Goal: Task Accomplishment & Management: Manage account settings

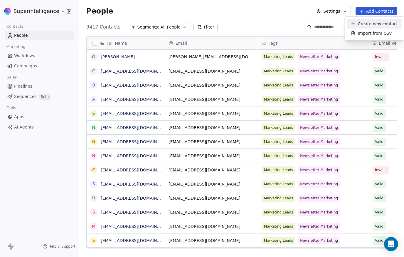
scroll to position [221, 320]
click at [367, 23] on span "Create new contact" at bounding box center [378, 24] width 40 height 6
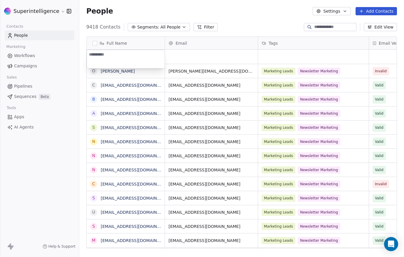
click at [380, 12] on html "Superintelligence Contacts People Marketing Workflows Campaigns Sales Pipelines…" at bounding box center [202, 128] width 404 height 257
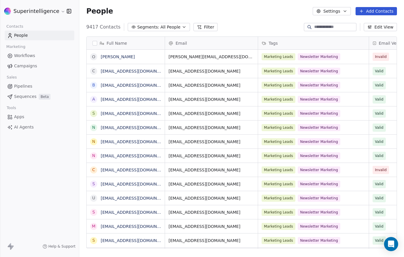
click at [380, 12] on button "Add Contacts" at bounding box center [376, 11] width 41 height 8
click at [374, 32] on span "Import from CSV" at bounding box center [375, 33] width 34 height 6
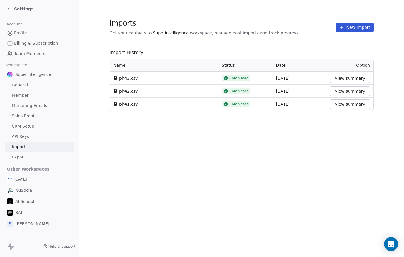
click at [366, 26] on button "New Import" at bounding box center [355, 27] width 38 height 9
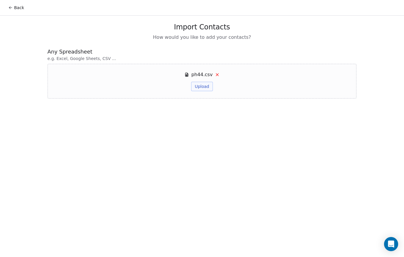
click at [209, 88] on button "Upload" at bounding box center [201, 86] width 21 height 9
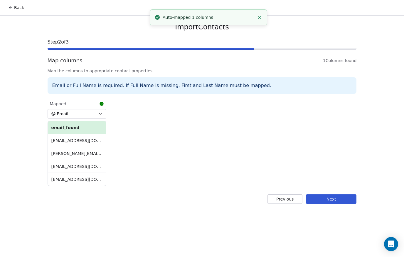
click at [332, 203] on button "Next" at bounding box center [331, 198] width 51 height 9
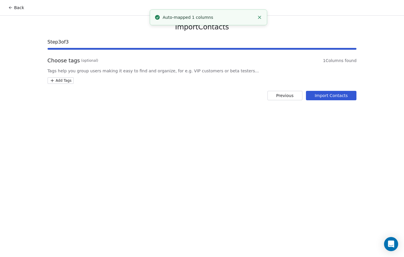
click at [70, 82] on html "Back Import Contacts Step 3 of 3 Choose tags (optional) 1 Columns found Tags he…" at bounding box center [202, 128] width 404 height 257
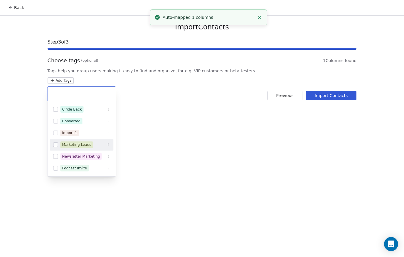
click at [76, 143] on div "Marketing Leads" at bounding box center [76, 144] width 29 height 5
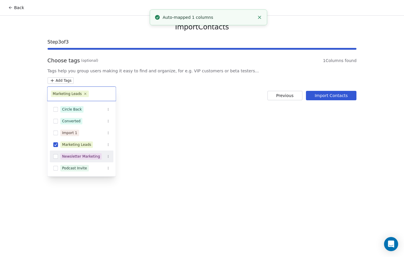
click at [80, 155] on div "Newsletter Marketing" at bounding box center [81, 156] width 38 height 5
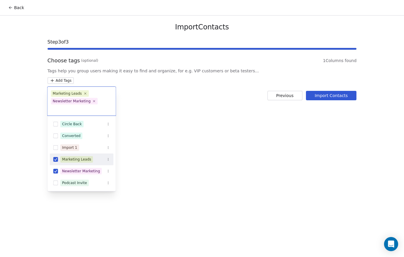
click at [340, 97] on html "Back Import Contacts Step 3 of 3 Choose tags (optional) 1 Columns found Tags he…" at bounding box center [202, 128] width 404 height 257
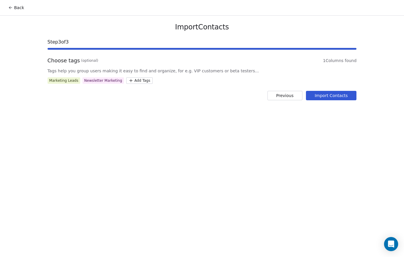
click at [340, 97] on button "Import Contacts" at bounding box center [331, 95] width 51 height 9
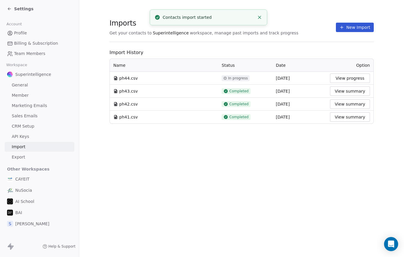
click at [7, 9] on icon at bounding box center [9, 8] width 5 height 5
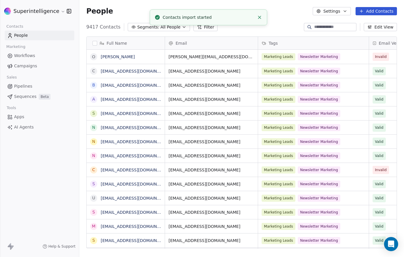
scroll to position [221, 320]
click at [29, 90] on link "Pipelines" at bounding box center [40, 86] width 70 height 10
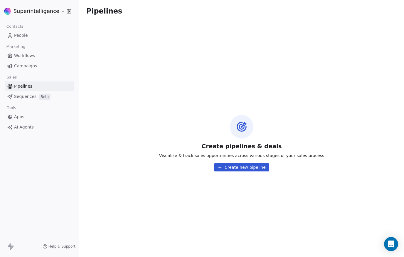
click at [35, 58] on link "Workflows" at bounding box center [40, 56] width 70 height 10
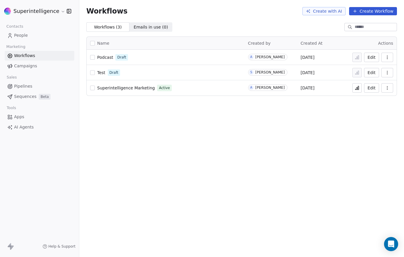
click at [359, 90] on icon at bounding box center [358, 88] width 1 height 4
click at [41, 39] on link "People" at bounding box center [40, 36] width 70 height 10
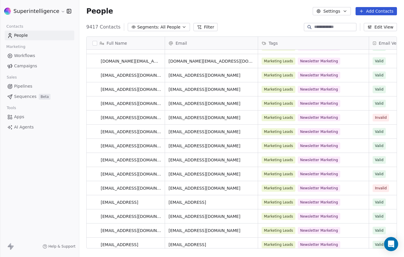
scroll to position [308, 0]
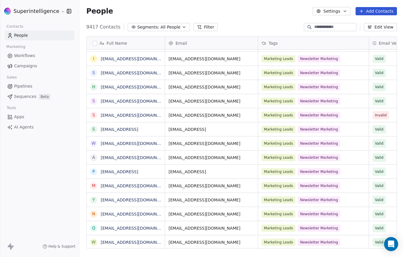
click at [197, 27] on icon at bounding box center [199, 27] width 5 height 5
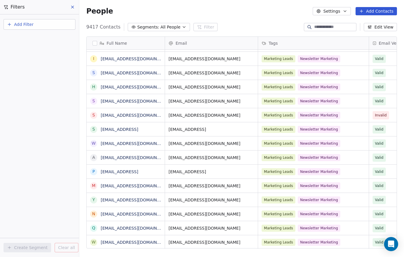
click at [21, 25] on span "Add Filter" at bounding box center [23, 24] width 19 height 6
click at [28, 39] on span "Contact properties" at bounding box center [29, 38] width 38 height 6
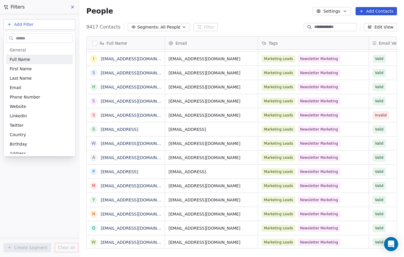
click at [40, 38] on input "text" at bounding box center [44, 38] width 58 height 9
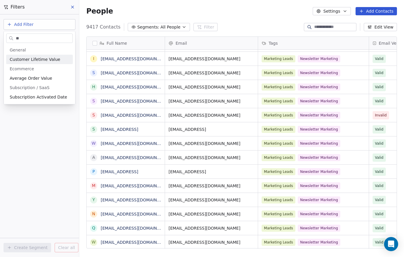
type input "*"
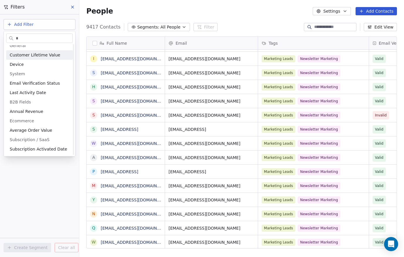
scroll to position [0, 0]
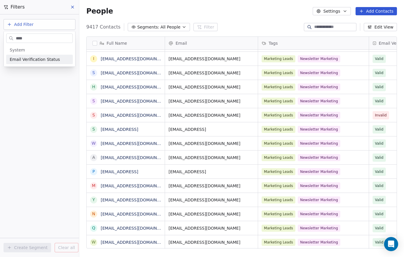
type input "****"
click at [46, 62] on span "Email Verification Status" at bounding box center [35, 59] width 50 height 6
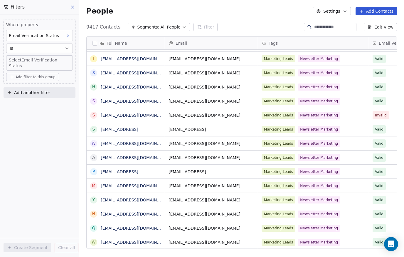
scroll to position [221, 320]
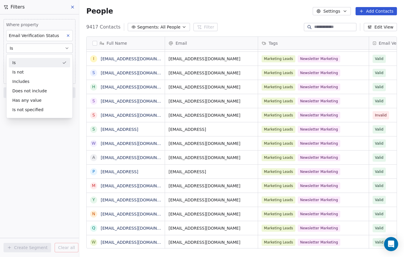
click at [38, 62] on div "Is" at bounding box center [39, 62] width 61 height 9
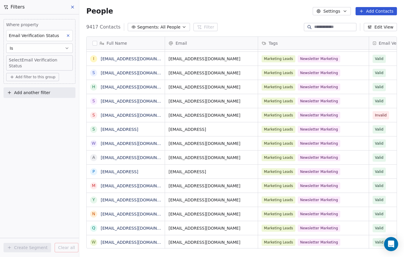
click at [41, 61] on body "Superintelligence Contacts People Marketing Workflows Campaigns Sales Pipelines…" at bounding box center [202, 128] width 404 height 257
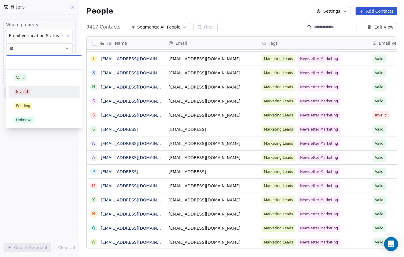
click at [37, 90] on div "Invalid" at bounding box center [43, 91] width 59 height 6
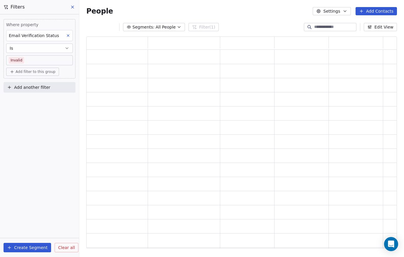
scroll to position [0, 0]
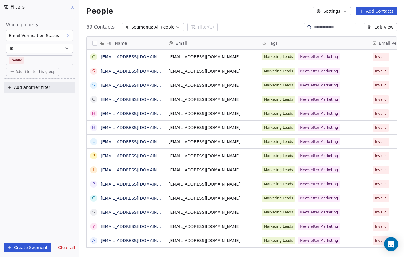
click at [94, 45] on button "button" at bounding box center [95, 43] width 5 height 5
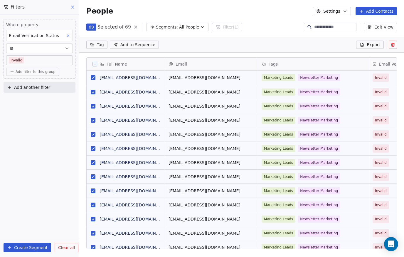
click at [393, 45] on icon at bounding box center [393, 44] width 5 height 5
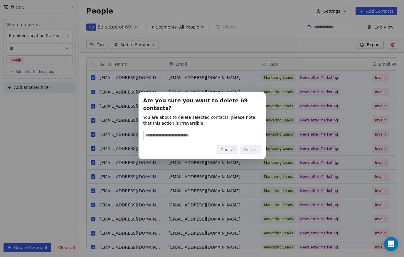
click at [190, 133] on input at bounding box center [202, 135] width 117 height 9
type input "******"
click at [241, 145] on button "Delete" at bounding box center [251, 149] width 21 height 9
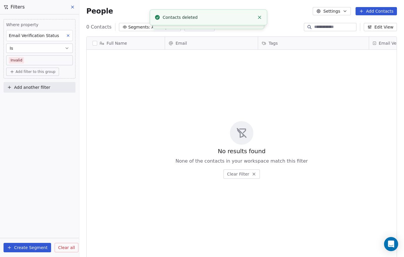
click at [68, 250] on span "Clear all" at bounding box center [66, 247] width 17 height 6
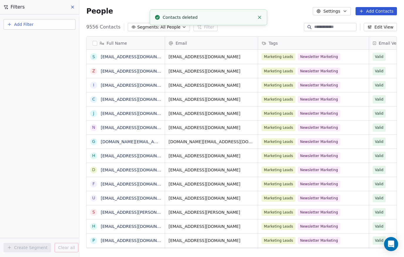
drag, startPoint x: 68, startPoint y: 1, endPoint x: 72, endPoint y: 6, distance: 6.4
click at [68, 1] on div "Filters" at bounding box center [39, 7] width 79 height 14
click at [73, 6] on icon at bounding box center [72, 7] width 5 height 5
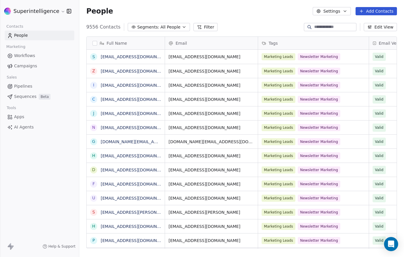
click at [36, 129] on link "AI Agents" at bounding box center [40, 127] width 70 height 10
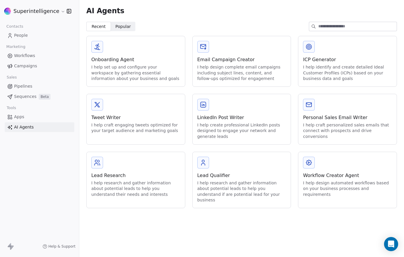
click at [36, 118] on link "Apps" at bounding box center [40, 117] width 70 height 10
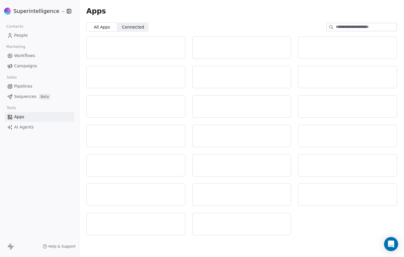
click at [36, 97] on link "Sequences Beta" at bounding box center [40, 97] width 70 height 10
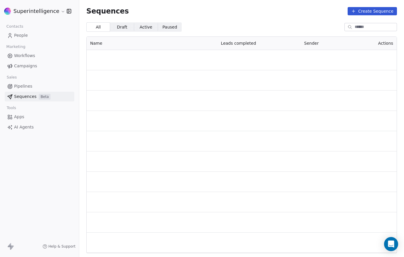
click at [36, 88] on link "Pipelines" at bounding box center [40, 86] width 70 height 10
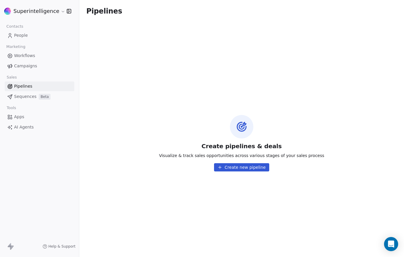
click at [41, 69] on link "Campaigns" at bounding box center [40, 66] width 70 height 10
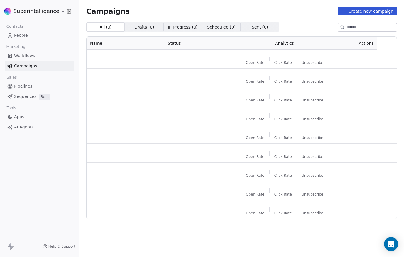
click at [38, 41] on div "Contacts People Marketing Workflows Campaigns Sales Pipelines Sequences Beta To…" at bounding box center [39, 77] width 79 height 110
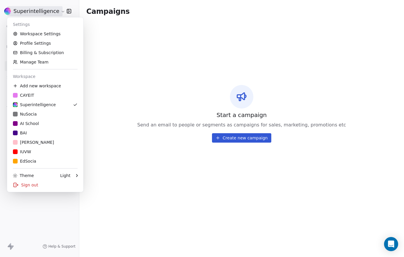
click at [44, 15] on html "Superintelligence Contacts People Marketing Workflows Campaigns Sales Pipelines…" at bounding box center [202, 128] width 404 height 257
click at [54, 33] on link "Workspace Settings" at bounding box center [45, 33] width 72 height 9
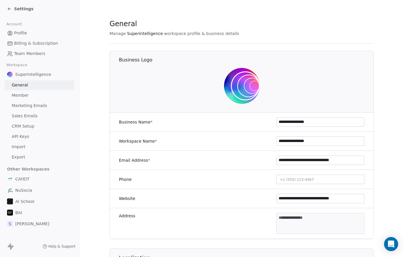
click at [28, 110] on link "Marketing Emails" at bounding box center [40, 106] width 70 height 10
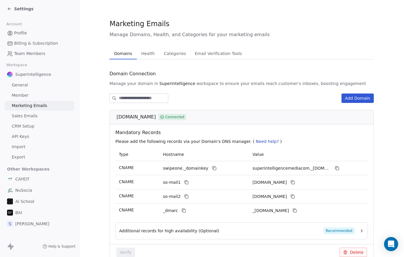
click at [145, 53] on span "Health" at bounding box center [148, 53] width 18 height 8
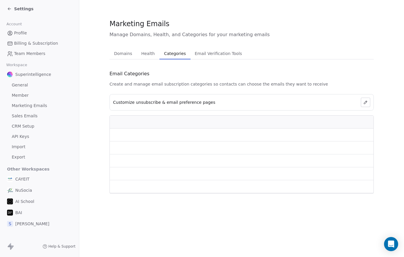
click at [173, 55] on span "Categories" at bounding box center [175, 53] width 26 height 8
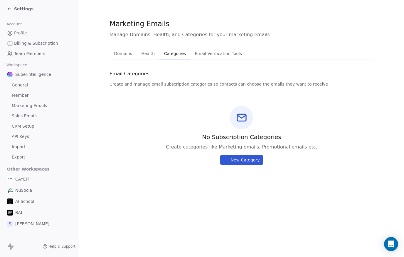
click at [204, 56] on span "Email Verification Tools" at bounding box center [218, 53] width 52 height 8
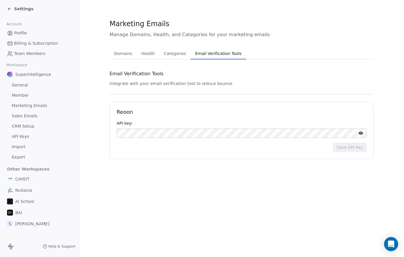
click at [159, 139] on div "API key: Save API Key" at bounding box center [242, 136] width 250 height 32
click at [126, 195] on div "Marketing Emails Manage Domains, Health, and Categories for your marketing emai…" at bounding box center [241, 128] width 325 height 257
